Goal: Information Seeking & Learning: Learn about a topic

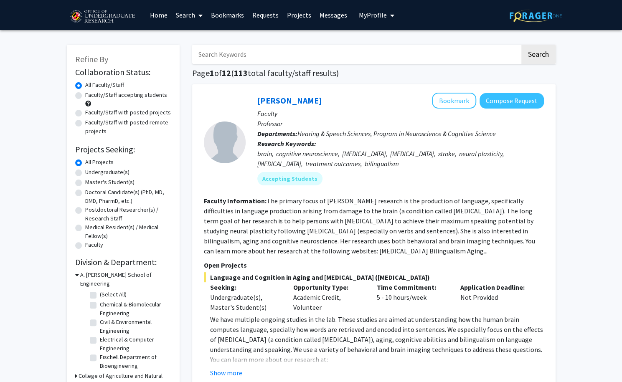
click at [79, 177] on div "Undergraduate(s)" at bounding box center [123, 173] width 96 height 10
click at [85, 175] on label "Undergraduate(s)" at bounding box center [107, 172] width 44 height 9
click at [85, 173] on input "Undergraduate(s)" at bounding box center [87, 170] width 5 height 5
radio input "true"
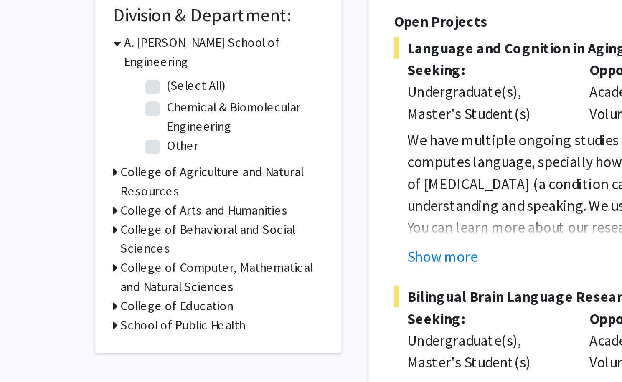
scroll to position [49, 0]
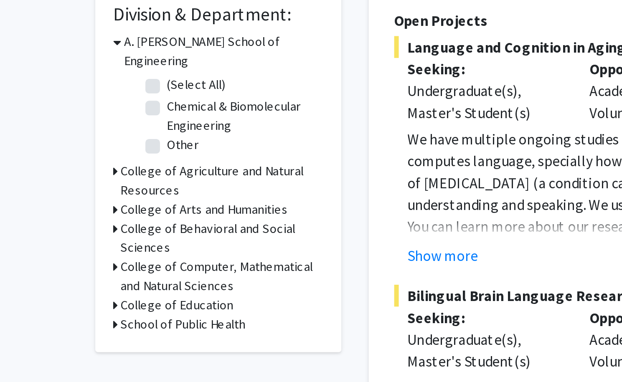
click at [81, 281] on h3 "College of Agriculture and Natural Resources" at bounding box center [124, 290] width 93 height 18
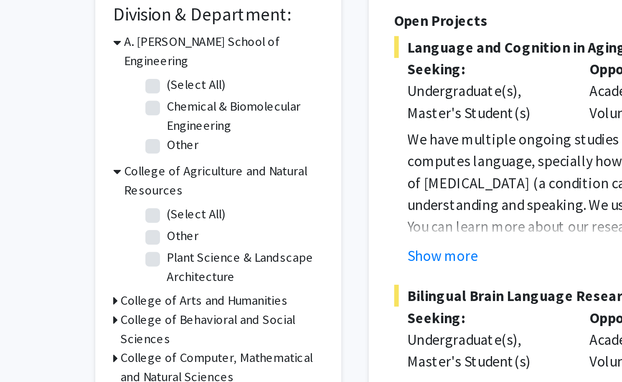
click at [100, 251] on label "Chemical & Biomolecular Engineering" at bounding box center [134, 260] width 69 height 18
click at [100, 251] on input "Chemical & Biomolecular Engineering" at bounding box center [102, 253] width 5 height 5
checkbox input "true"
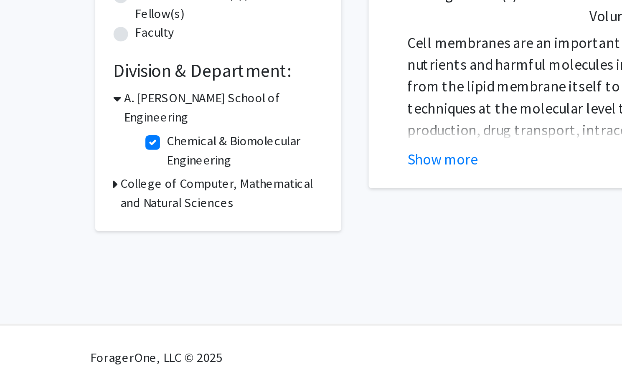
scroll to position [26, 0]
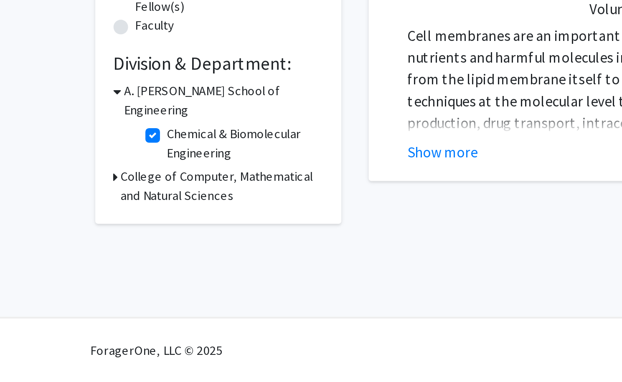
click at [81, 284] on h3 "College of Computer, Mathematical and Natural Sciences" at bounding box center [124, 293] width 93 height 18
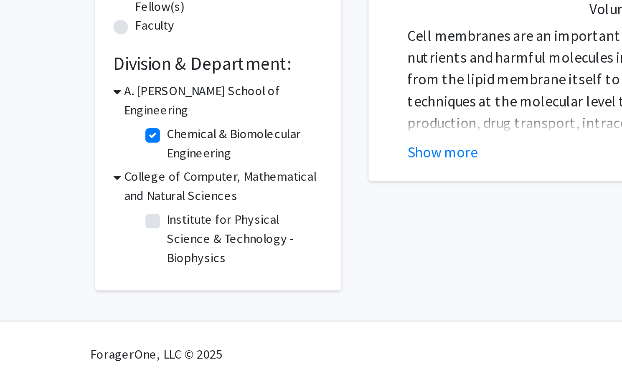
click at [100, 303] on label "Institute for Physical Science & Technology - Biophysics" at bounding box center [134, 316] width 69 height 26
click at [100, 303] on input "Institute for Physical Science & Technology - Biophysics" at bounding box center [102, 305] width 5 height 5
checkbox input "true"
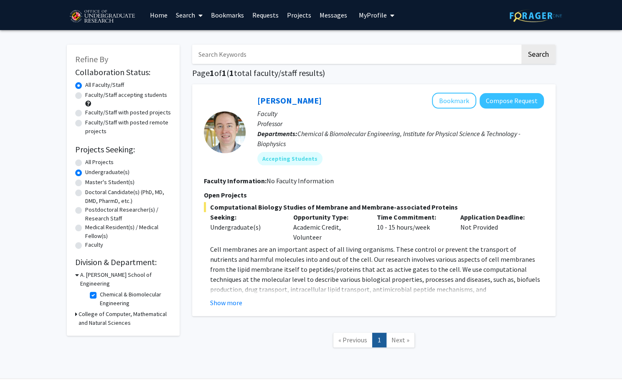
click at [100, 290] on label "Chemical & Biomolecular Engineering" at bounding box center [134, 299] width 69 height 18
click at [100, 290] on input "Chemical & Biomolecular Engineering" at bounding box center [102, 292] width 5 height 5
checkbox input "false"
click at [100, 308] on label "Institute for Physical Science & Technology - Biophysics" at bounding box center [134, 321] width 69 height 26
click at [100, 308] on input "Institute for Physical Science & Technology - Biophysics" at bounding box center [102, 310] width 5 height 5
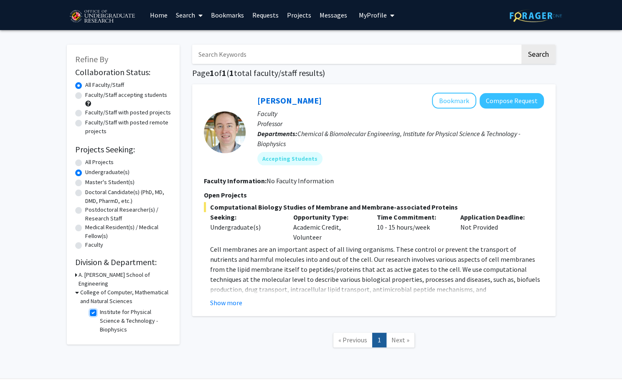
checkbox input "false"
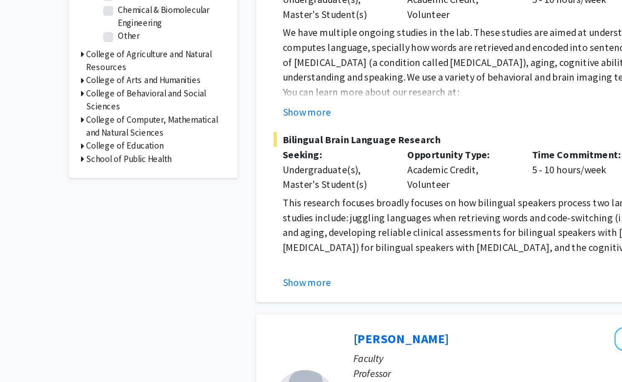
scroll to position [187, 0]
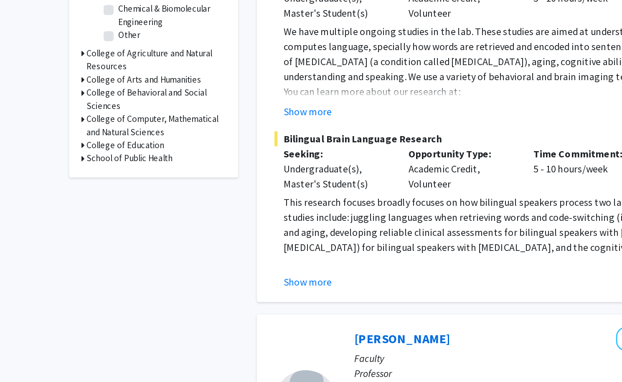
click at [96, 213] on h3 "School of Public Health" at bounding box center [106, 217] width 57 height 9
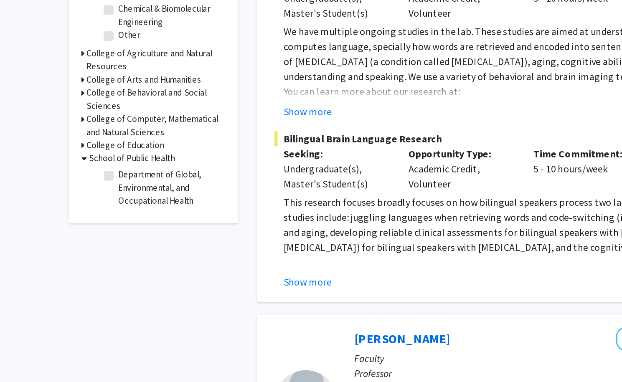
click at [100, 224] on label "Department of Global, Environmental, and Occupational Health" at bounding box center [134, 237] width 69 height 26
click at [100, 224] on input "Department of Global, Environmental, and Occupational Health" at bounding box center [102, 226] width 5 height 5
checkbox input "true"
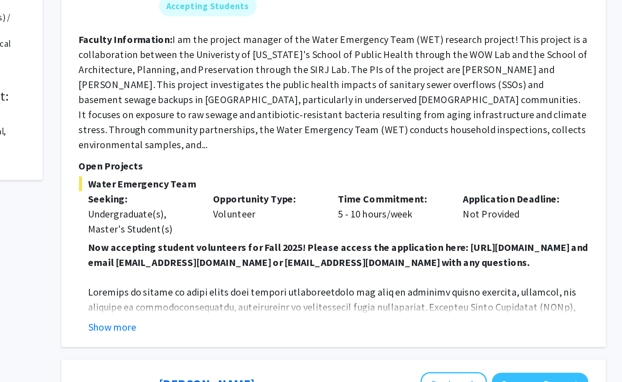
scroll to position [73, 0]
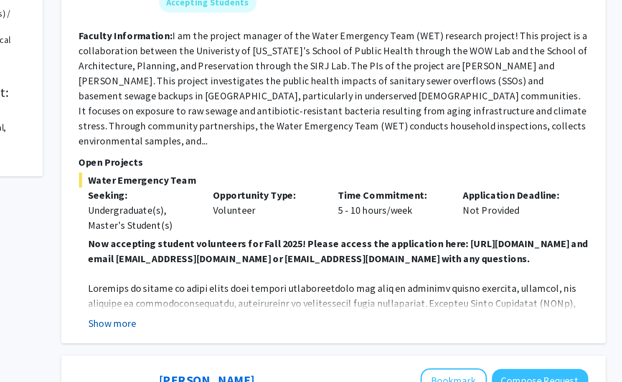
click at [234, 342] on button "Show more" at bounding box center [226, 343] width 32 height 10
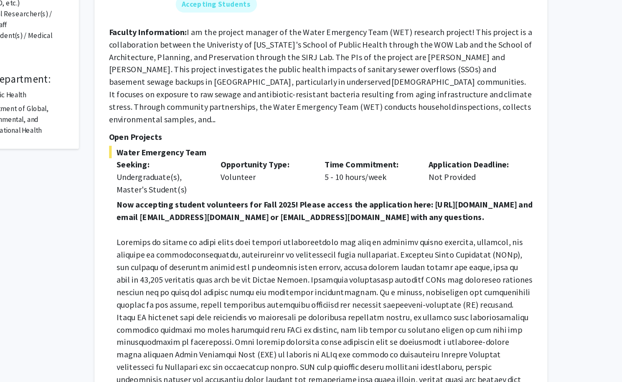
scroll to position [125, 0]
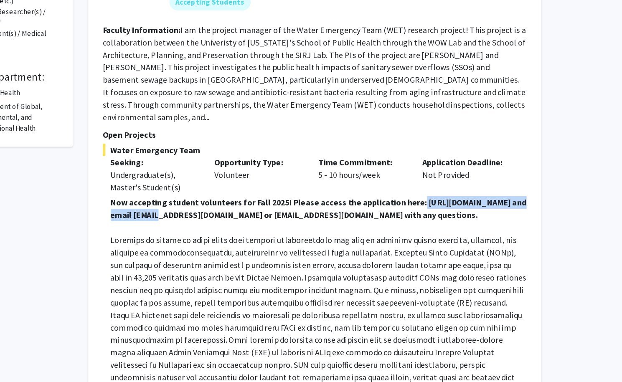
drag, startPoint x: 225, startPoint y: 248, endPoint x: 339, endPoint y: 251, distance: 114.0
click at [339, 251] on strong "Now accepting student volunteers for Fall 2025! Please access the application h…" at bounding box center [377, 242] width 334 height 18
copy strong "[URL][DOMAIN_NAME]"
